Goal: Information Seeking & Learning: Understand process/instructions

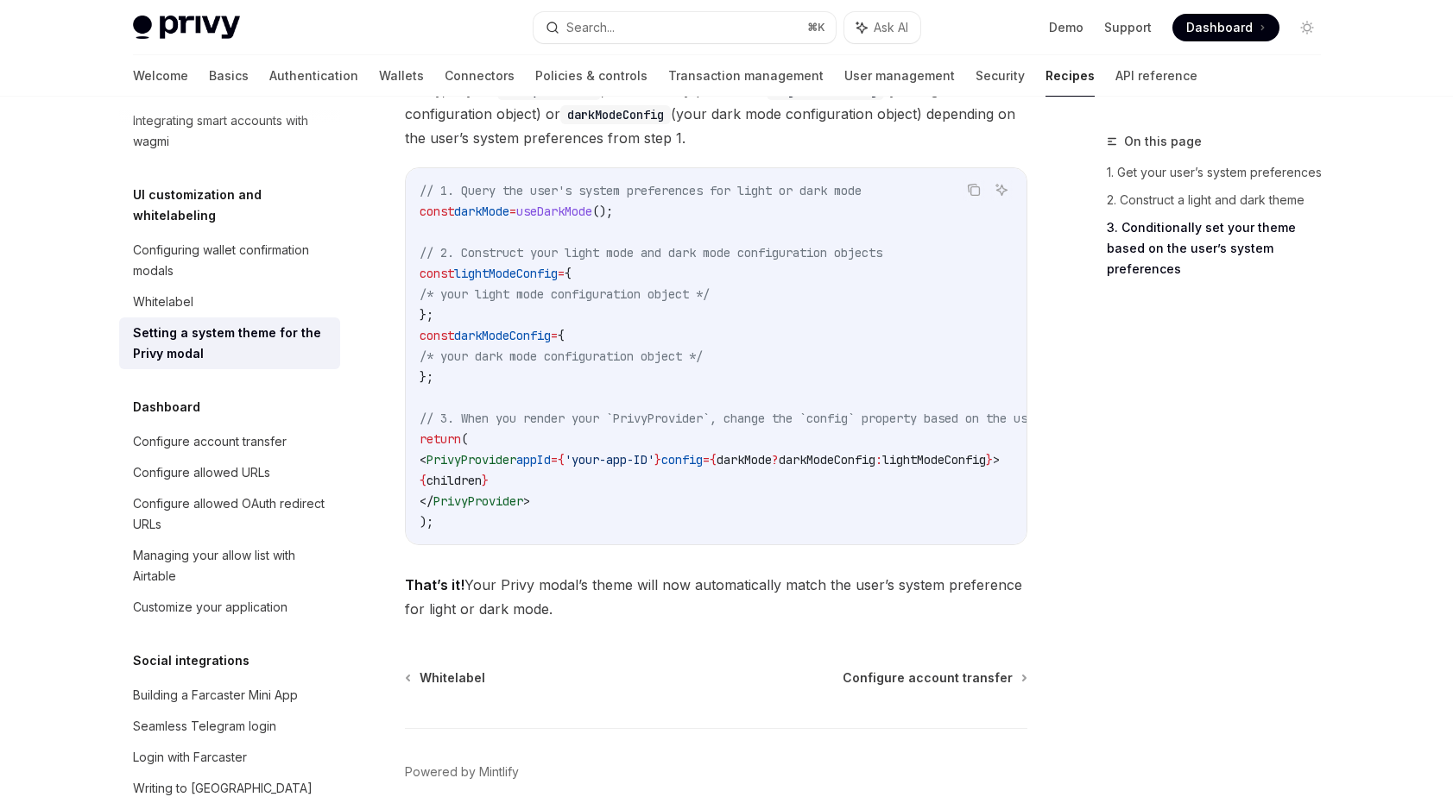
scroll to position [1536, 0]
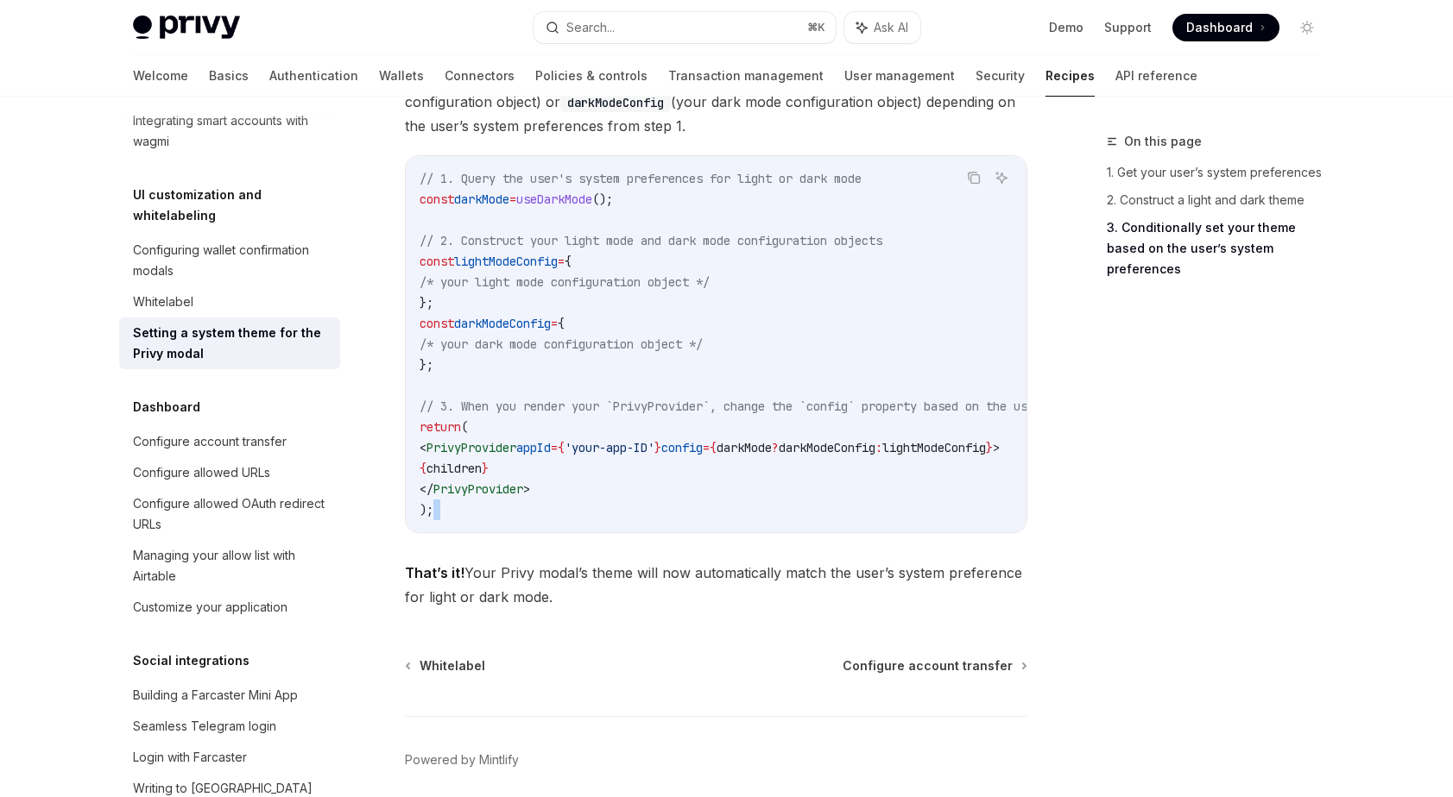
drag, startPoint x: 664, startPoint y: 564, endPoint x: 707, endPoint y: 561, distance: 43.3
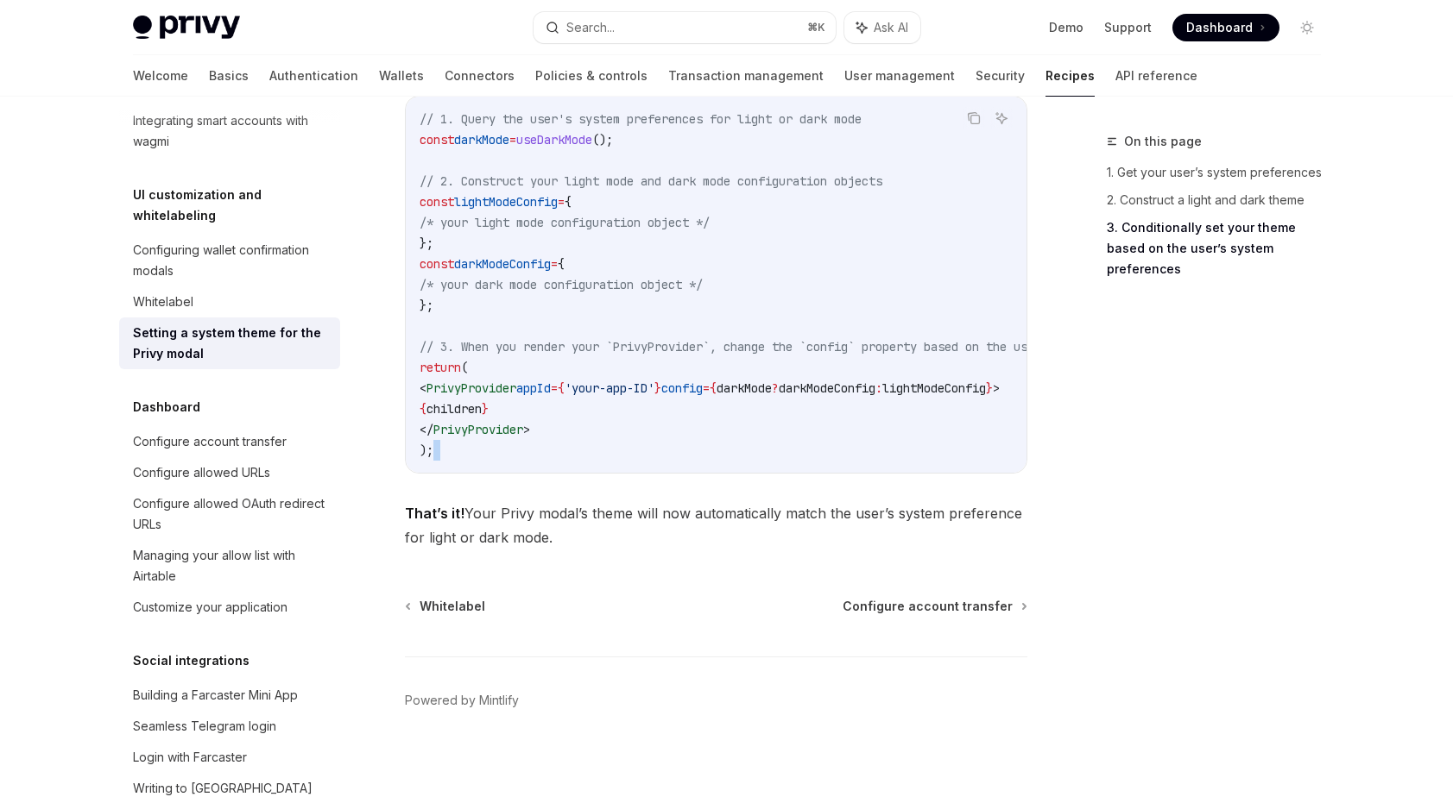
scroll to position [1635, 0]
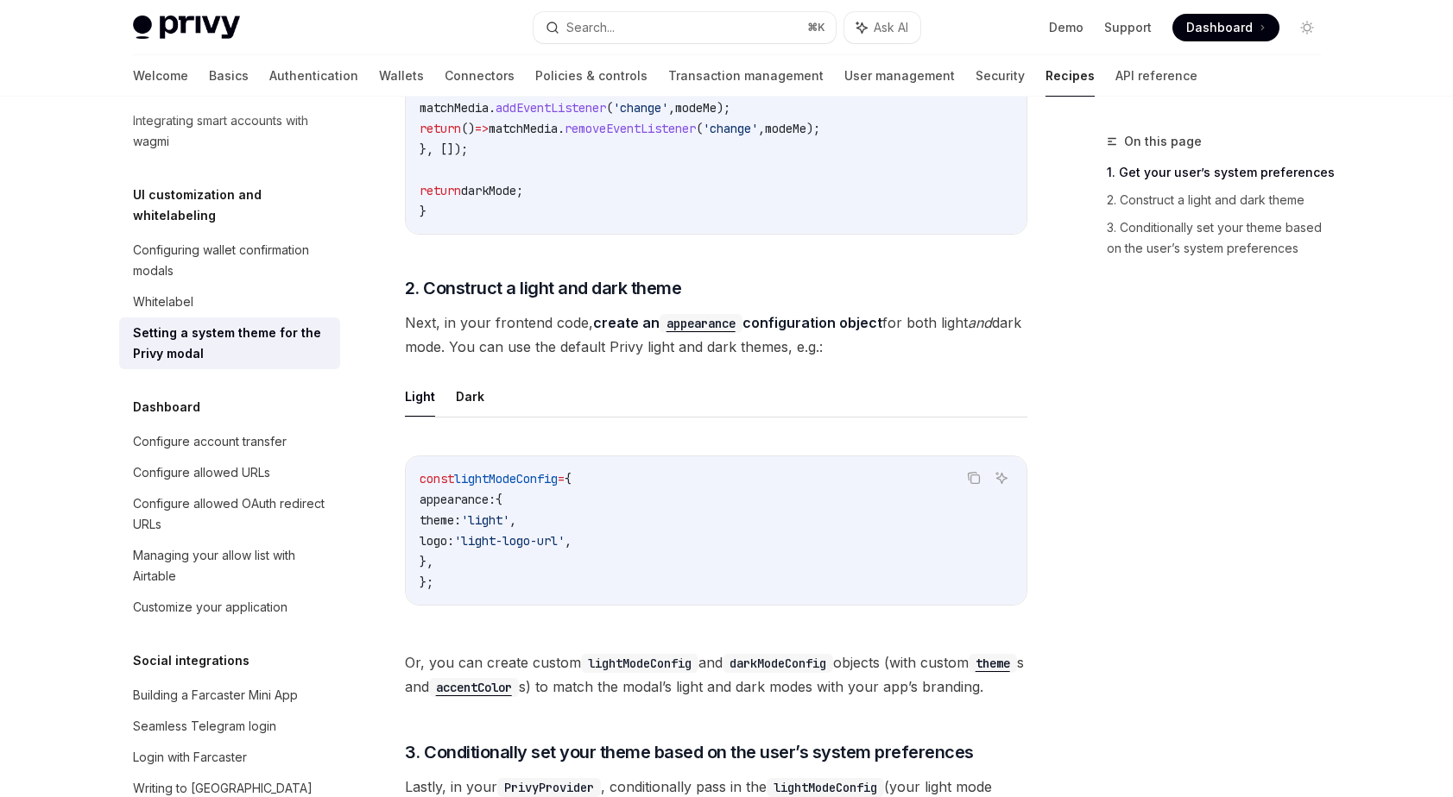
scroll to position [828, 0]
click at [813, 399] on ul "Light Dark" at bounding box center [716, 395] width 622 height 41
type textarea "*"
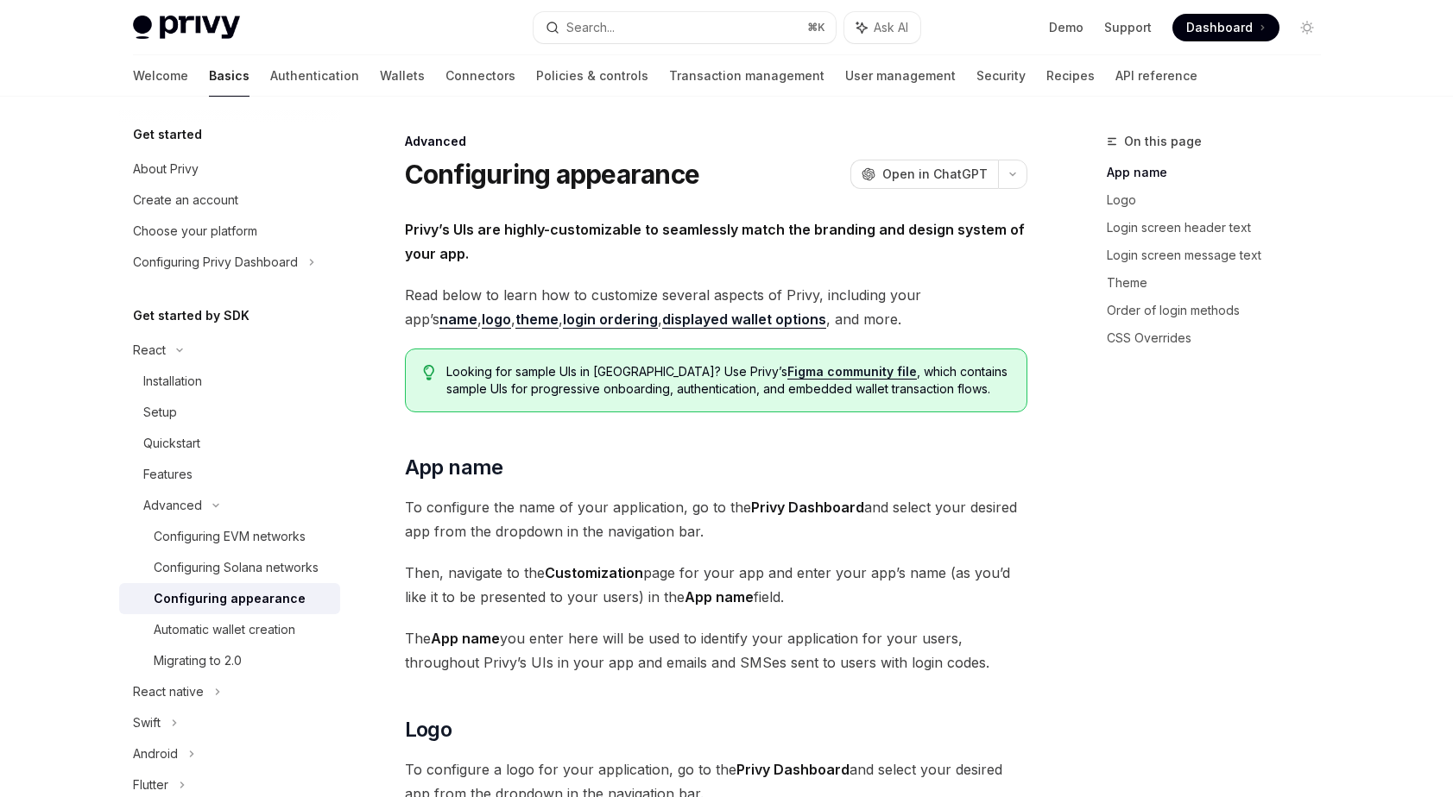
type textarea "*"
